Goal: Information Seeking & Learning: Find specific fact

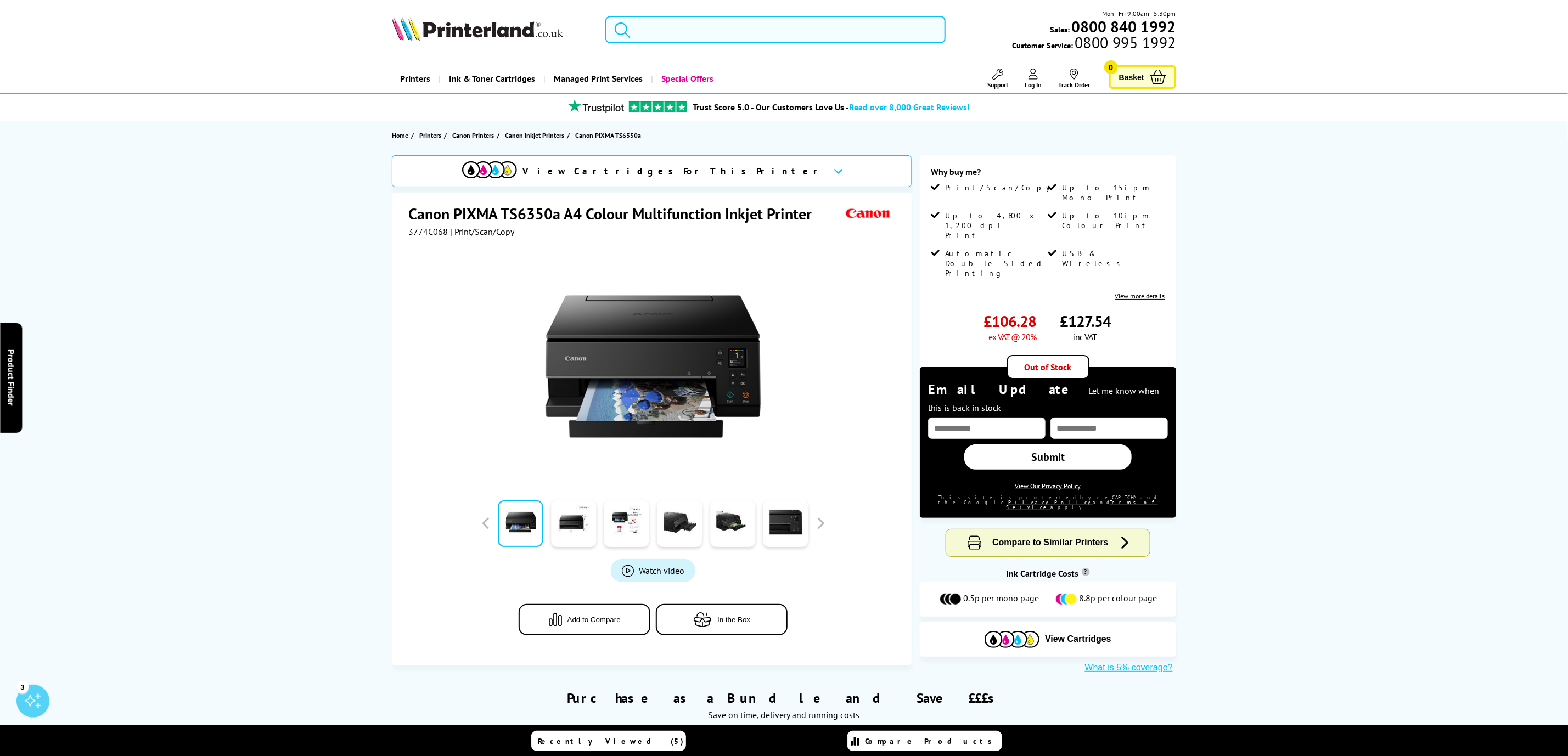
click at [720, 38] on input "search" at bounding box center [775, 29] width 340 height 27
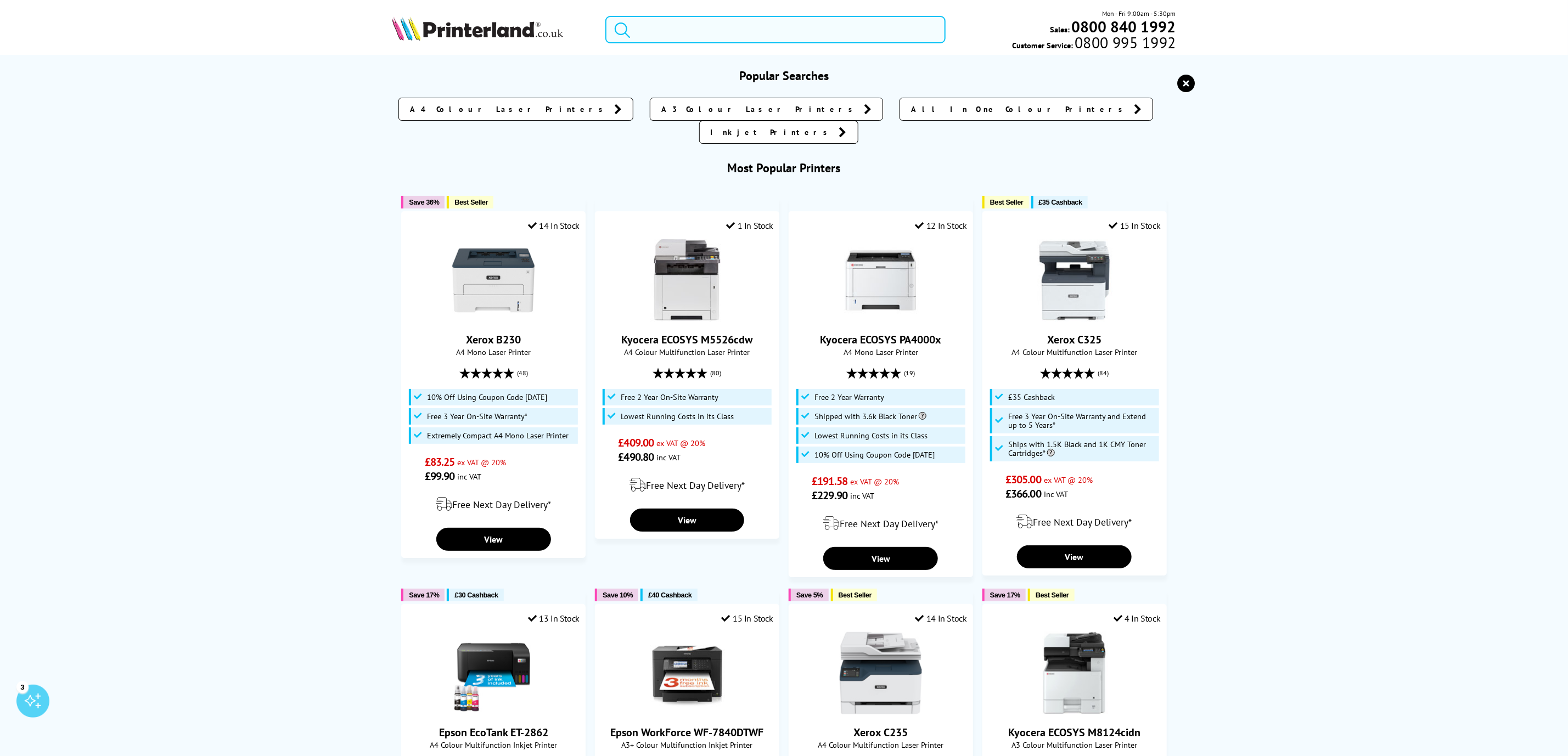
paste input "Canon Pixma TR7650"
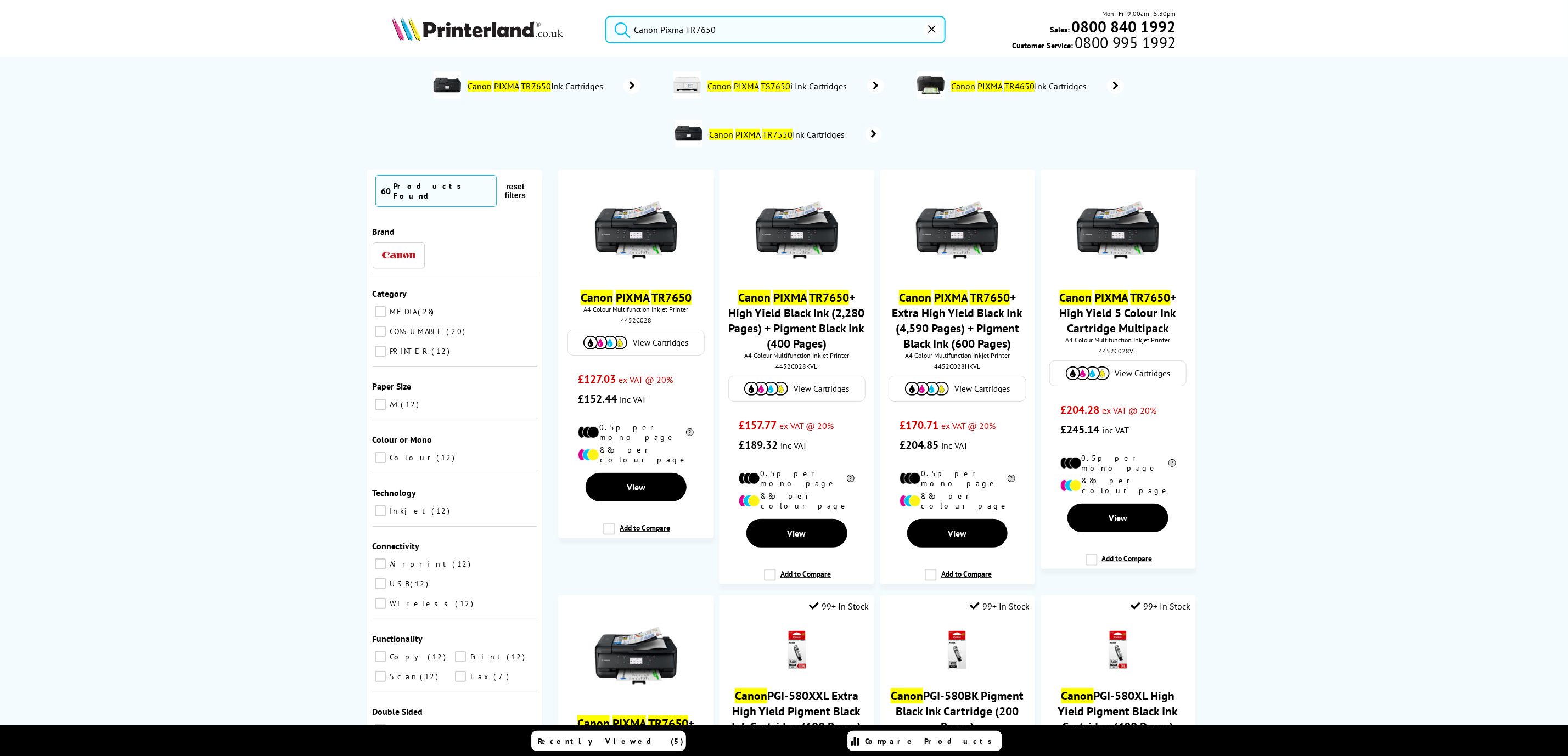
drag, startPoint x: 690, startPoint y: 33, endPoint x: 583, endPoint y: 33, distance: 107.0
click at [583, 33] on div "Canon Pixma TR7650 Mon - Fri 9:00am - 5:30pm Sales: 0800 840 1992 Customer Serv…" at bounding box center [784, 31] width 878 height 48
paste input "S6351"
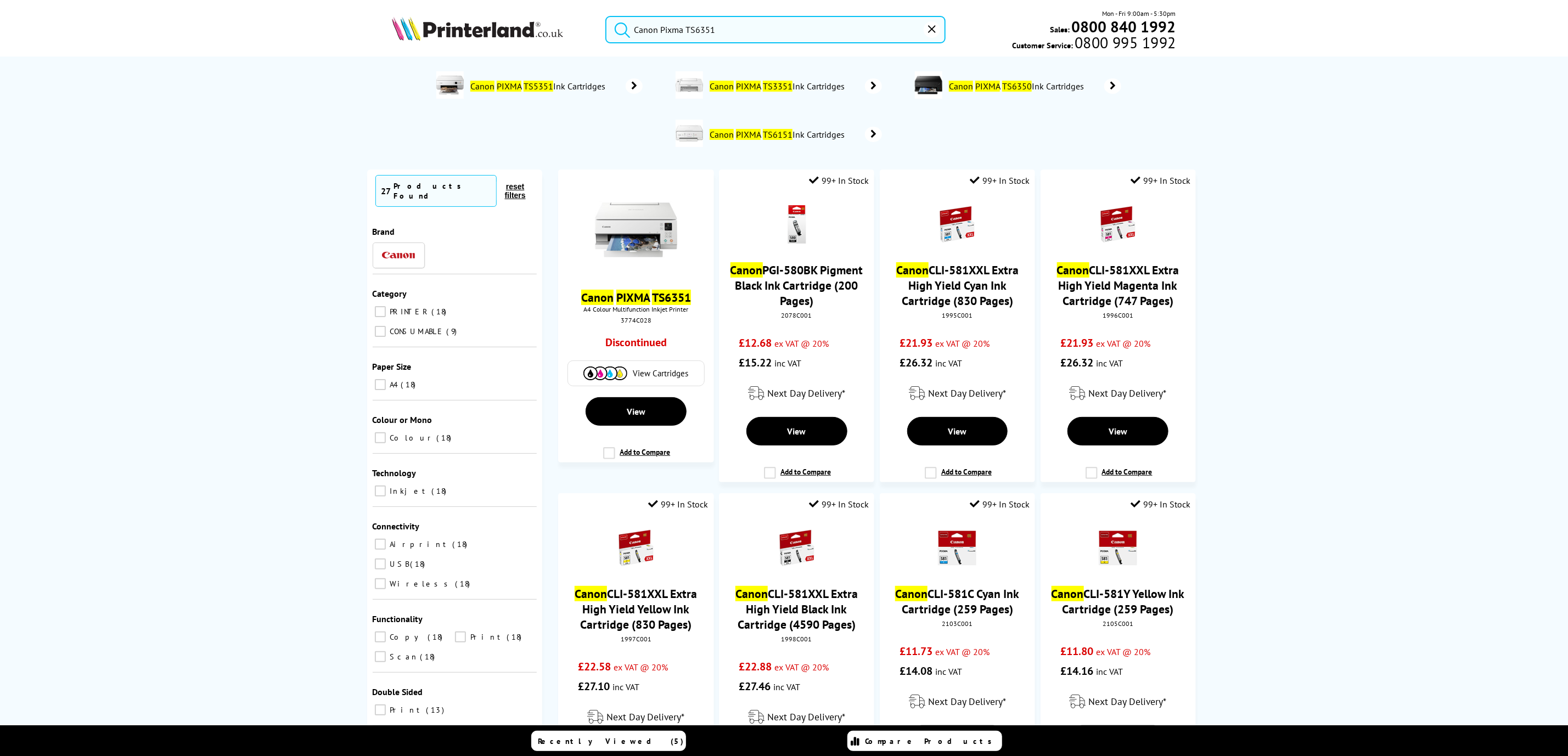
type input "Canon Pixma TS6351"
click at [930, 30] on icon "reset" at bounding box center [931, 29] width 8 height 8
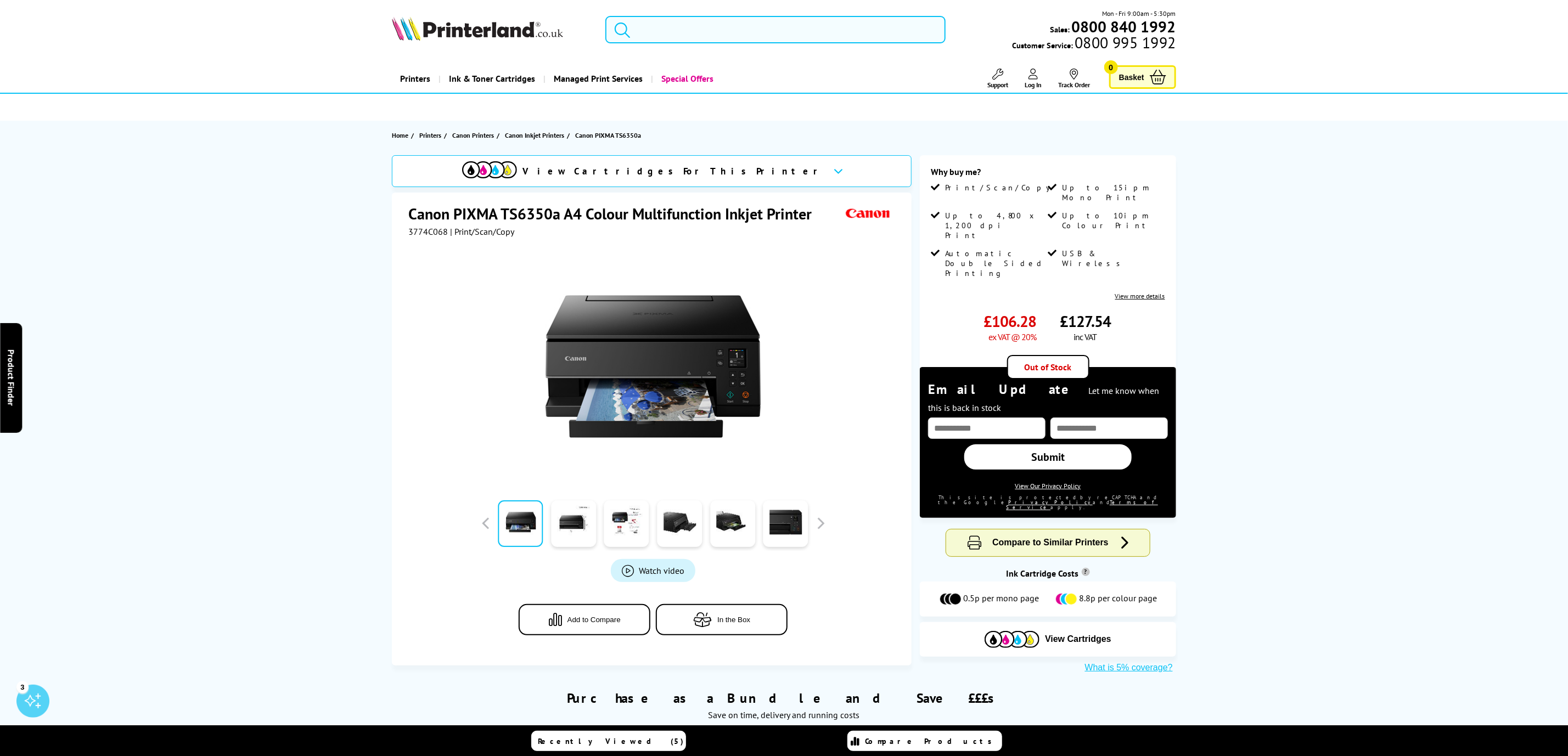
scroll to position [82, 0]
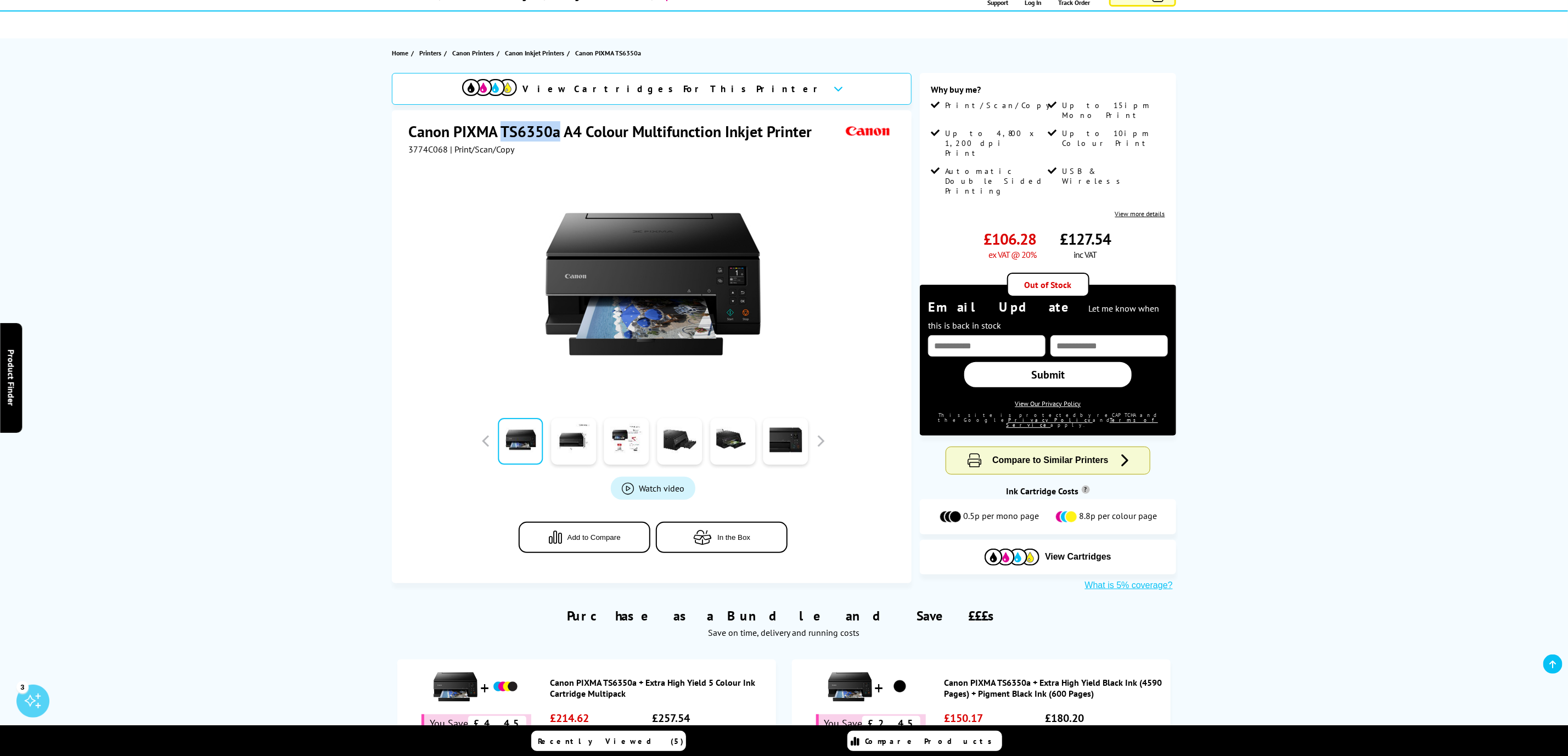
drag, startPoint x: 558, startPoint y: 140, endPoint x: 503, endPoint y: 135, distance: 55.2
click at [503, 135] on h1 "Canon PIXMA TS6350a A4 Colour Multifunction Inkjet Printer" at bounding box center [616, 131] width 415 height 20
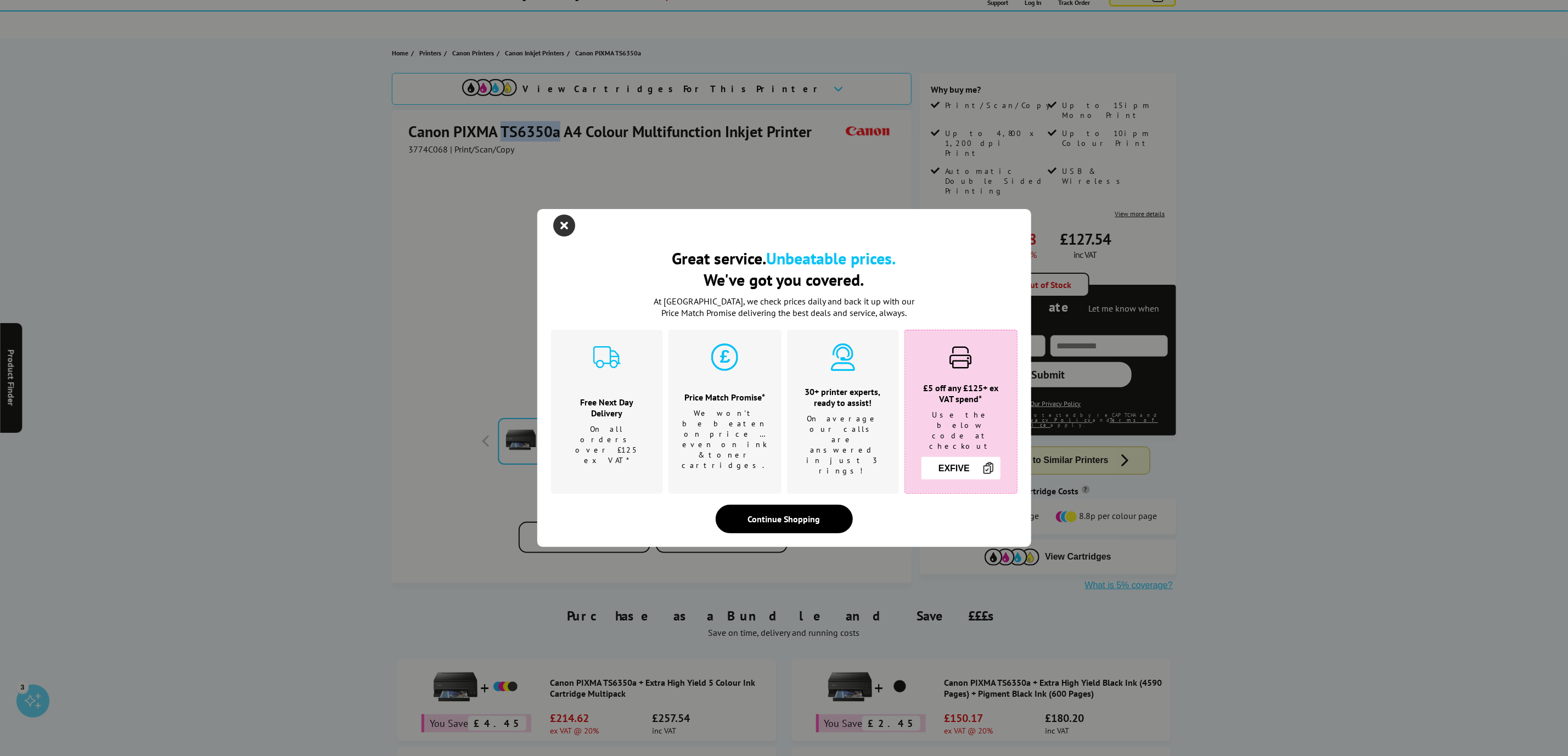
click at [575, 226] on icon "close modal" at bounding box center [564, 225] width 22 height 22
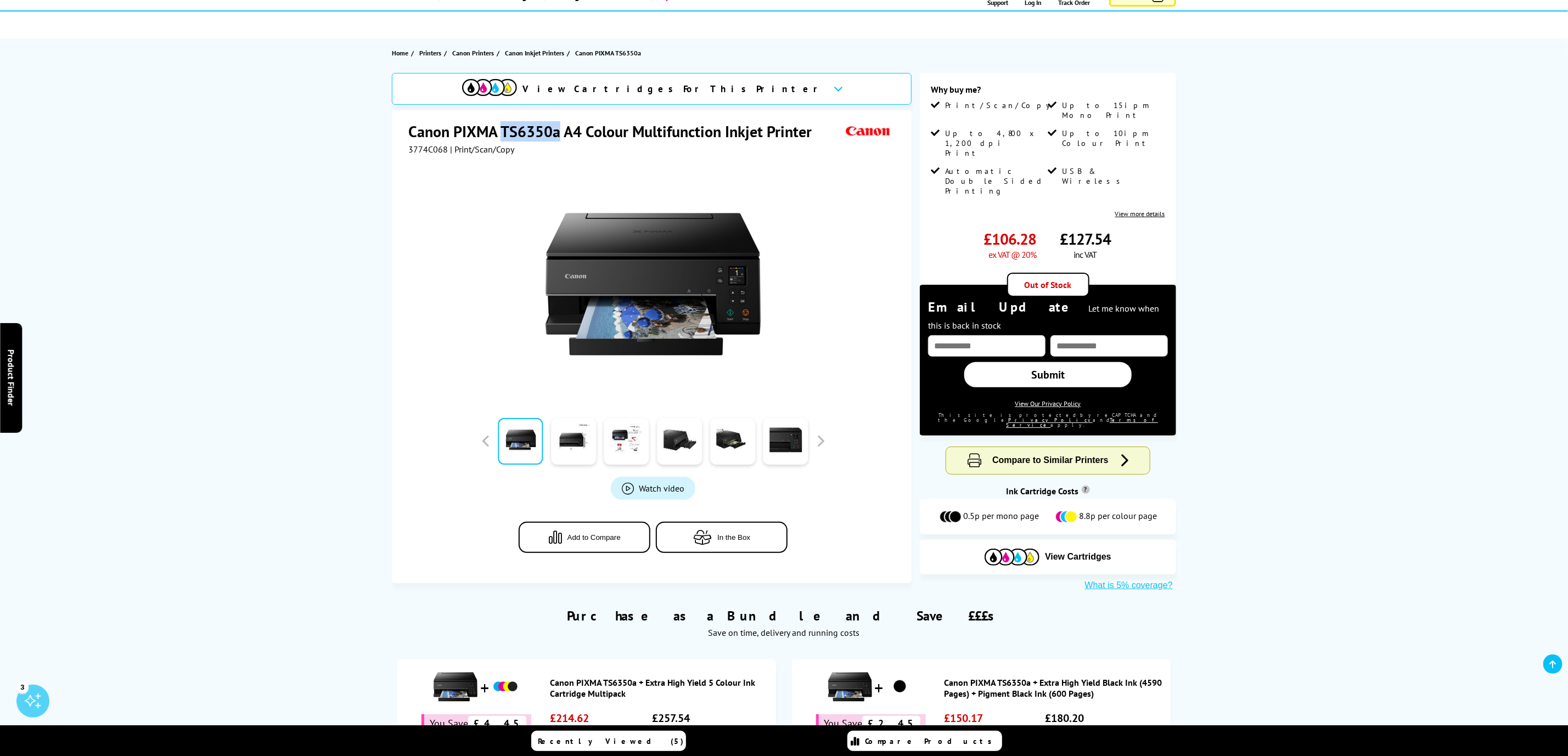
copy h1 "TS6350a"
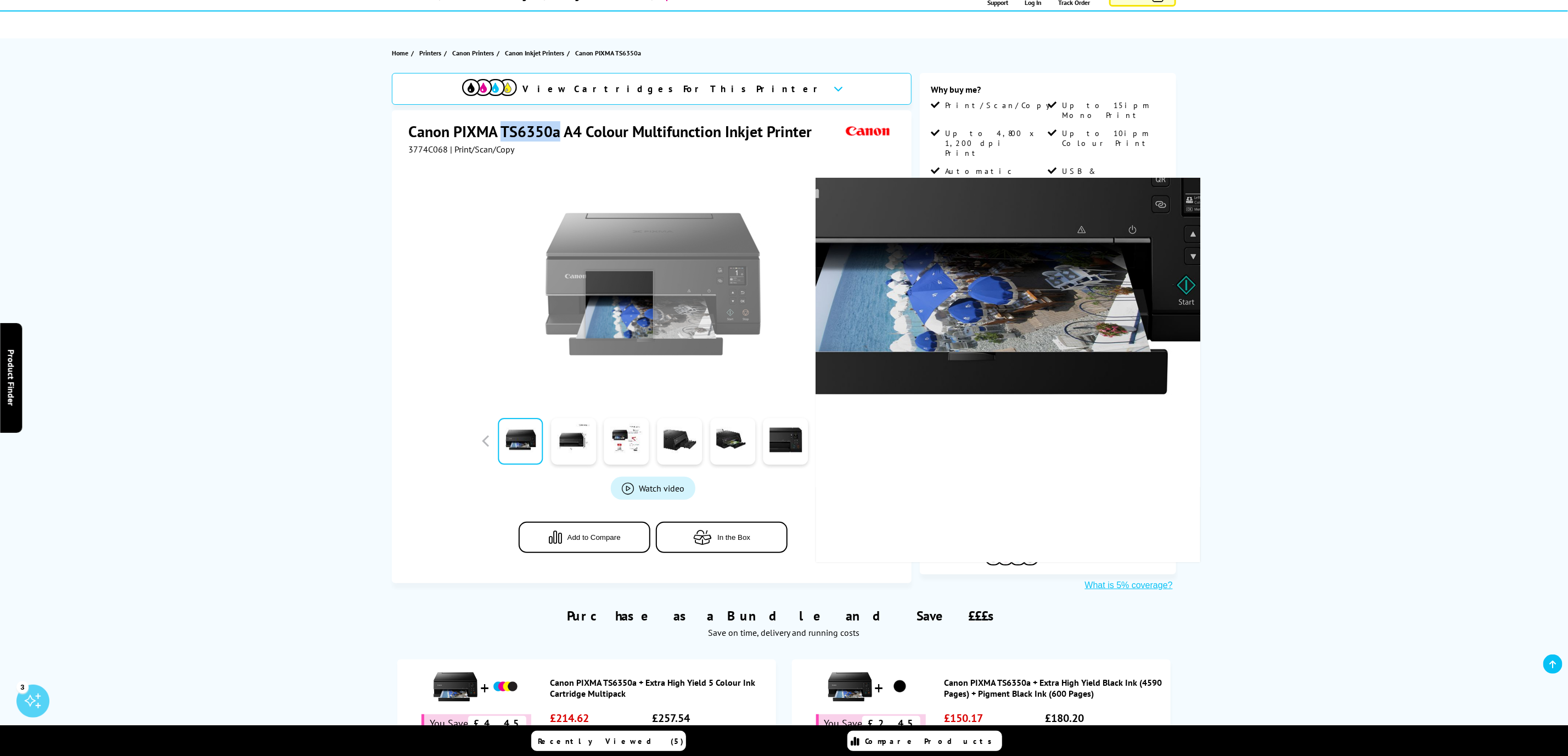
scroll to position [0, 0]
